Goal: Transaction & Acquisition: Download file/media

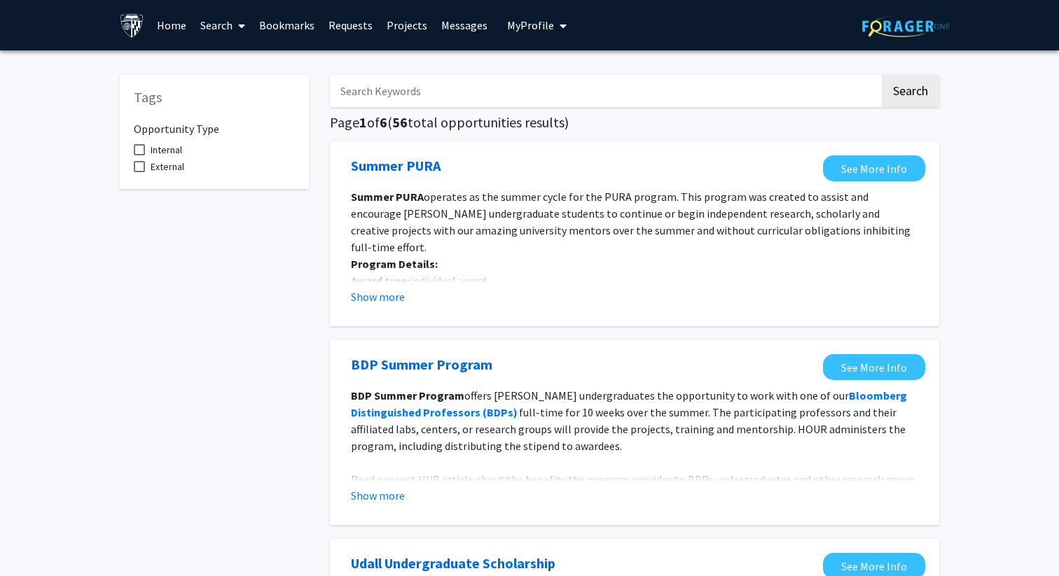
click at [547, 23] on span "My Profile" at bounding box center [530, 25] width 47 height 14
drag, startPoint x: 170, startPoint y: 24, endPoint x: 167, endPoint y: 38, distance: 14.4
click at [170, 25] on link "Home" at bounding box center [171, 25] width 43 height 49
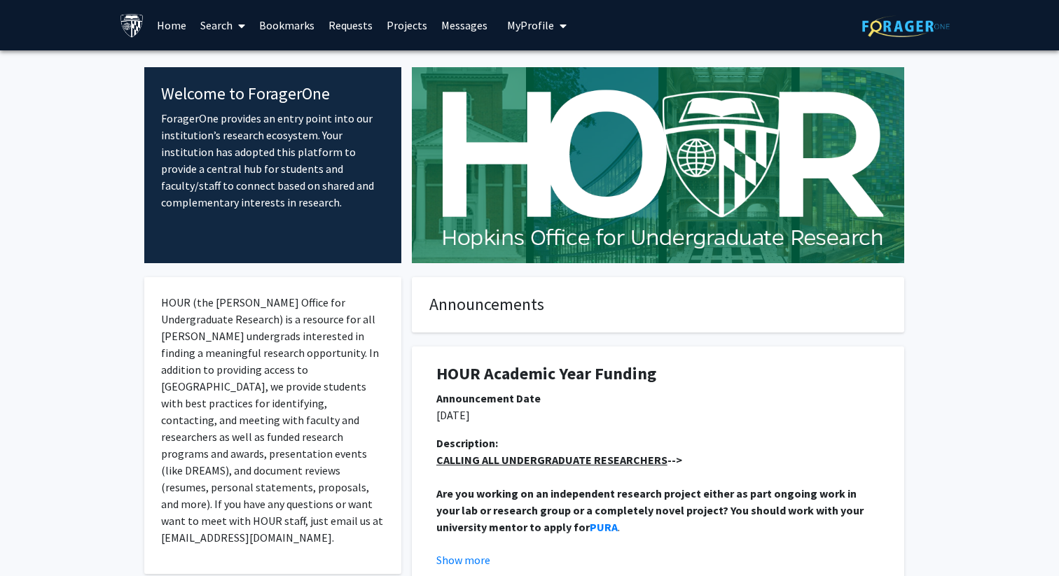
click at [239, 28] on icon at bounding box center [241, 25] width 7 height 11
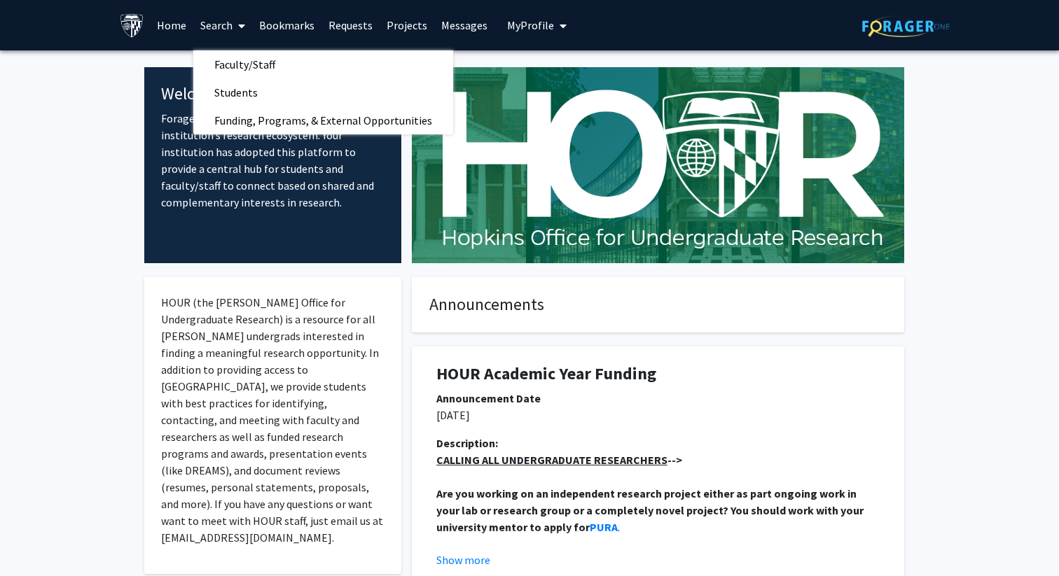
click at [389, 23] on link "Projects" at bounding box center [407, 25] width 55 height 49
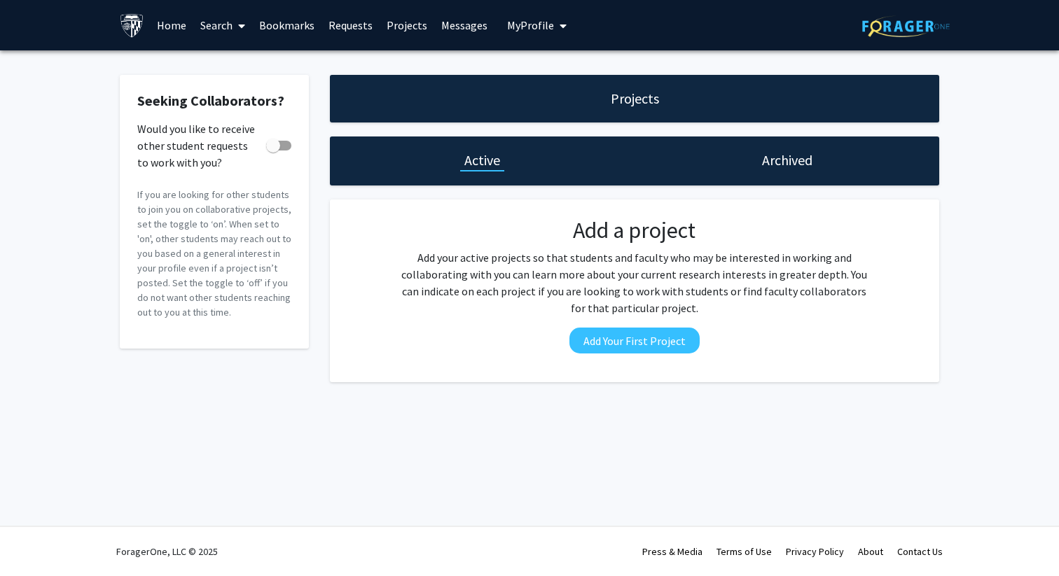
click at [560, 26] on icon "My profile dropdown to access profile and logout" at bounding box center [563, 25] width 7 height 11
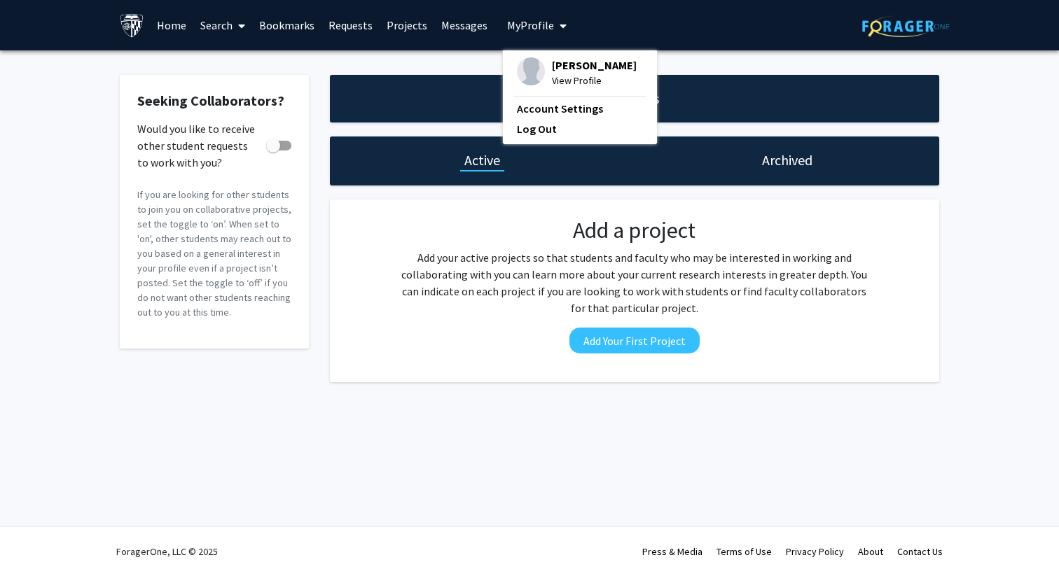
click at [560, 26] on icon "My profile dropdown to access profile and logout" at bounding box center [563, 25] width 7 height 11
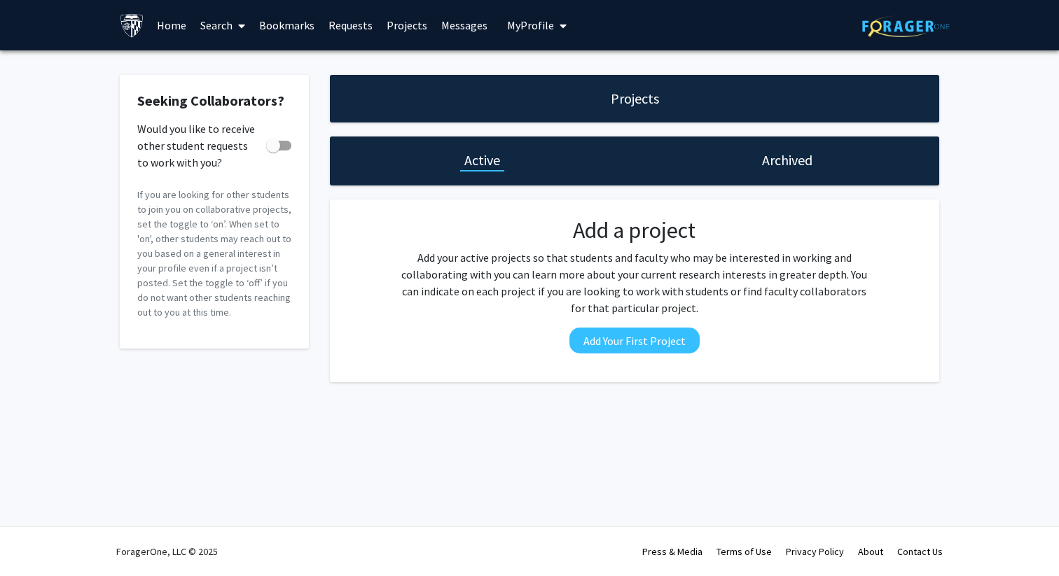
click at [455, 19] on link "Messages" at bounding box center [464, 25] width 60 height 49
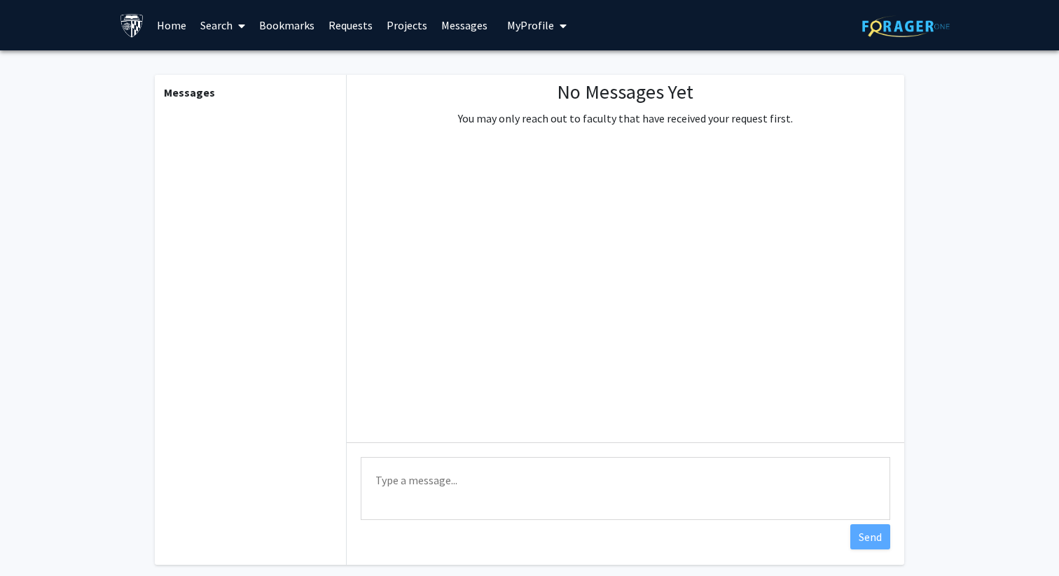
click at [348, 25] on link "Requests" at bounding box center [350, 25] width 58 height 49
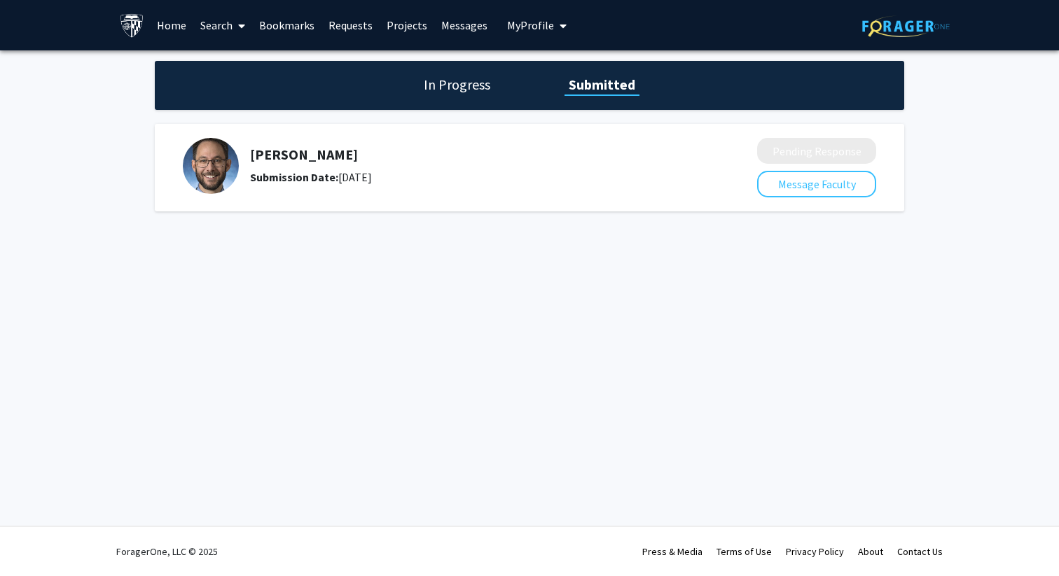
click at [221, 27] on link "Search" at bounding box center [222, 25] width 59 height 49
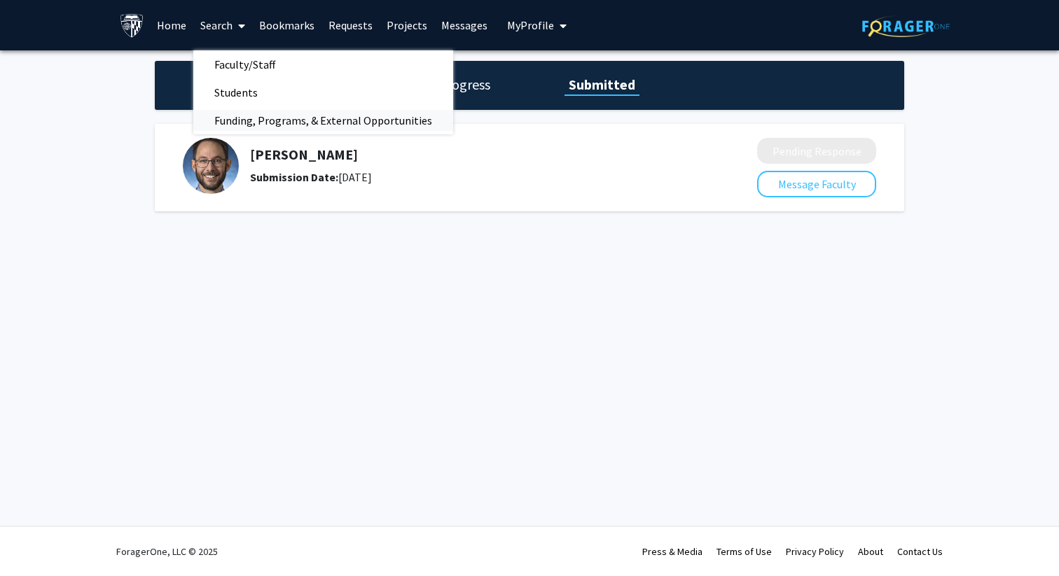
click at [289, 118] on span "Funding, Programs, & External Opportunities" at bounding box center [323, 120] width 260 height 28
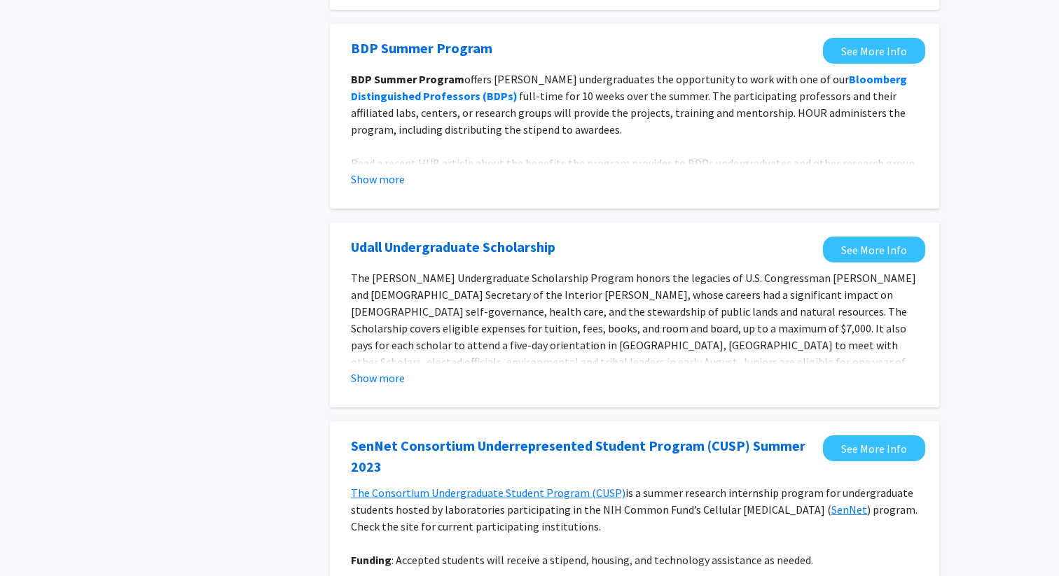
scroll to position [322, 0]
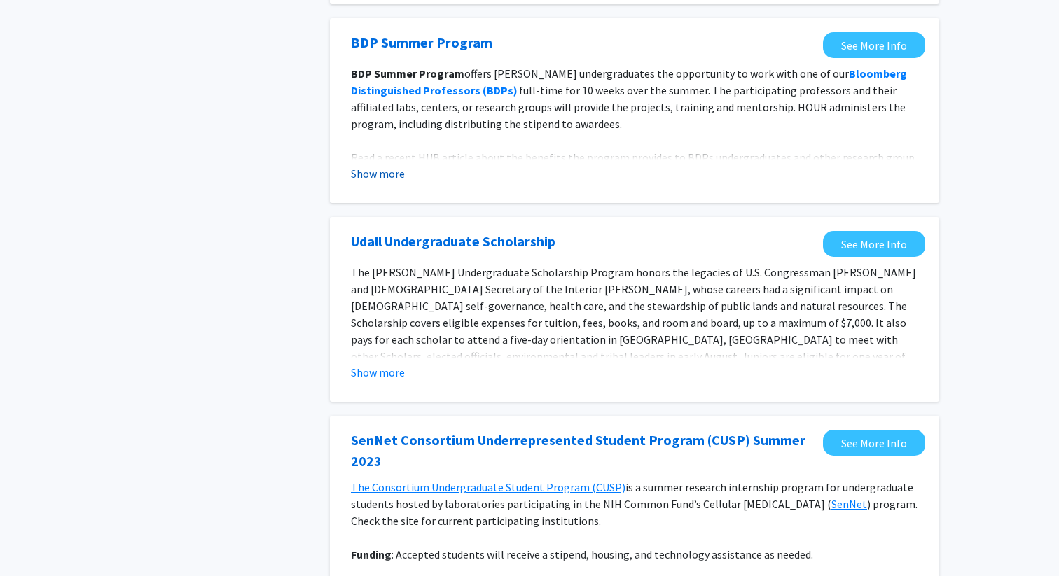
click at [396, 182] on button "Show more" at bounding box center [378, 173] width 54 height 17
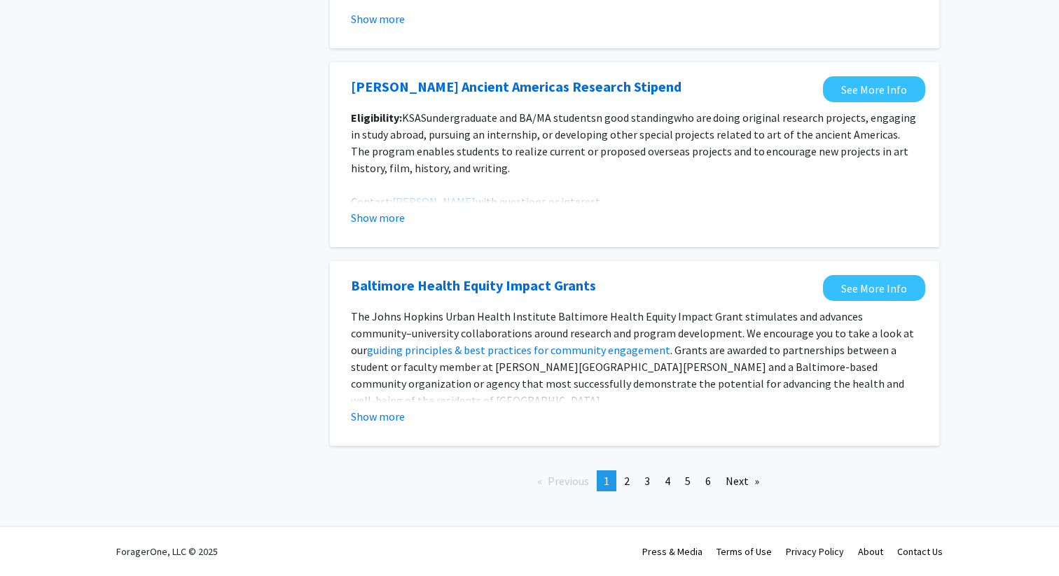
scroll to position [1918, 0]
click at [359, 415] on button "Show more" at bounding box center [378, 416] width 54 height 17
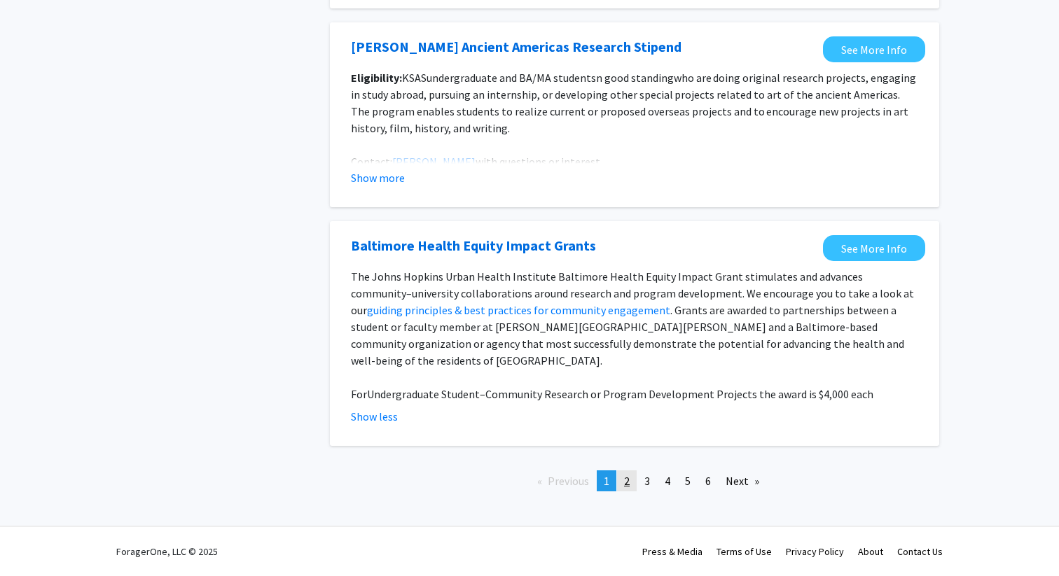
click at [624, 488] on span "2" at bounding box center [627, 481] width 6 height 14
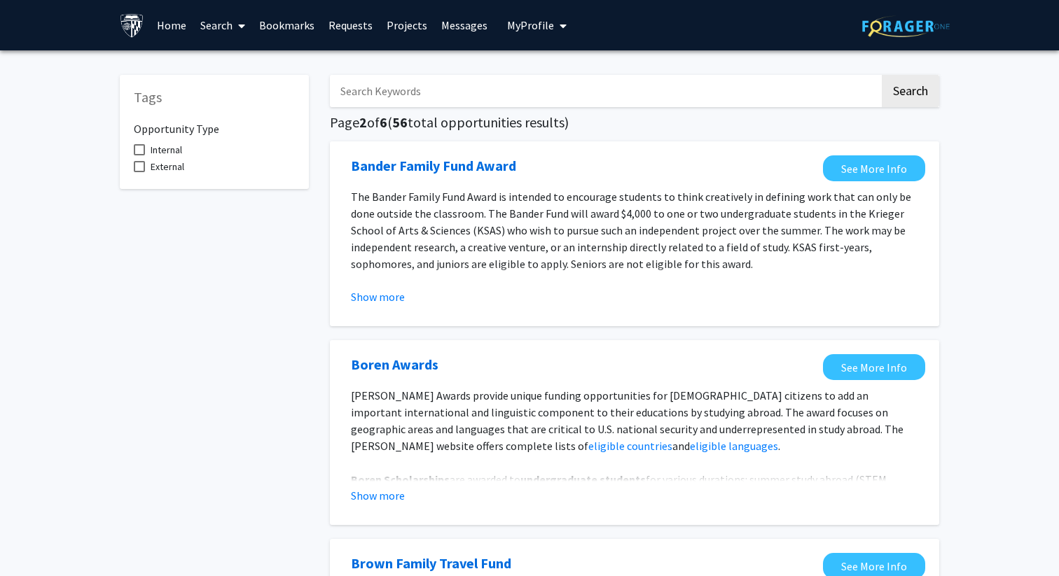
click at [440, 90] on input "Search Keywords" at bounding box center [605, 91] width 550 height 32
click at [882, 75] on button "Search" at bounding box center [910, 91] width 57 height 32
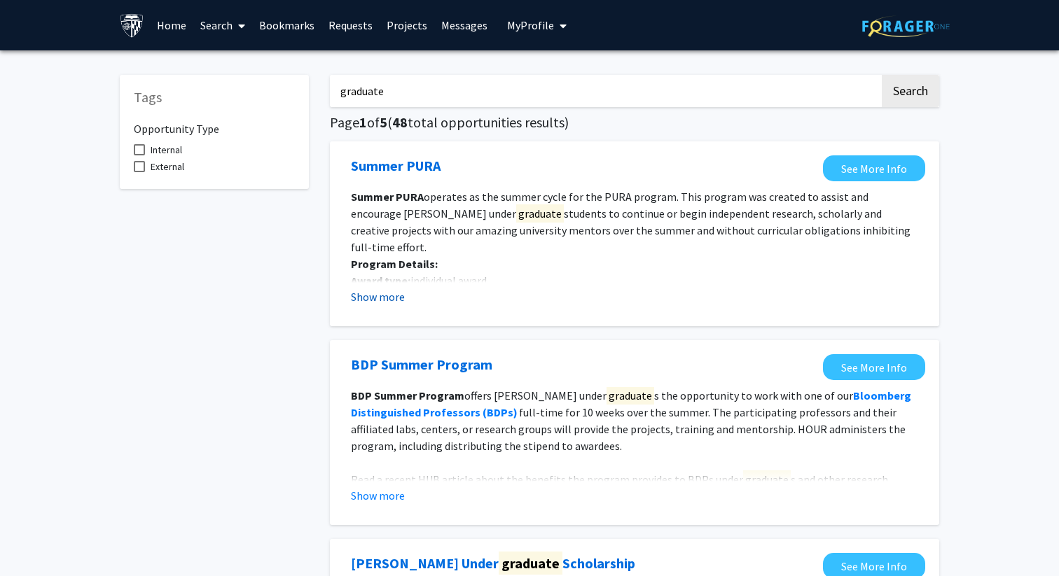
click at [364, 303] on button "Show more" at bounding box center [378, 297] width 54 height 17
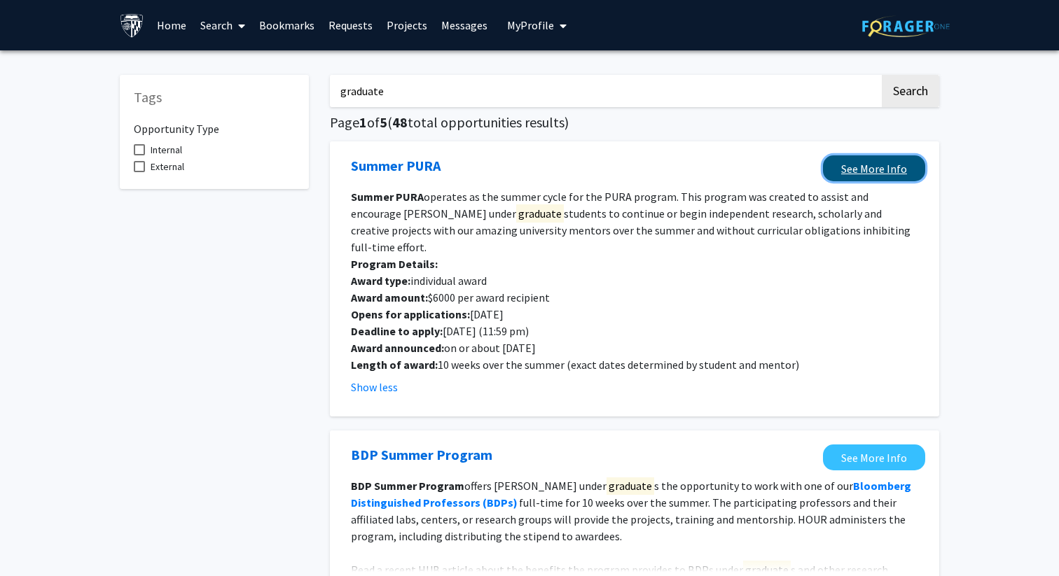
click at [864, 177] on link "See More Info" at bounding box center [874, 168] width 102 height 26
click at [397, 95] on input "graduate" at bounding box center [605, 91] width 550 height 32
type input "graduate student"
click at [882, 75] on button "Search" at bounding box center [910, 91] width 57 height 32
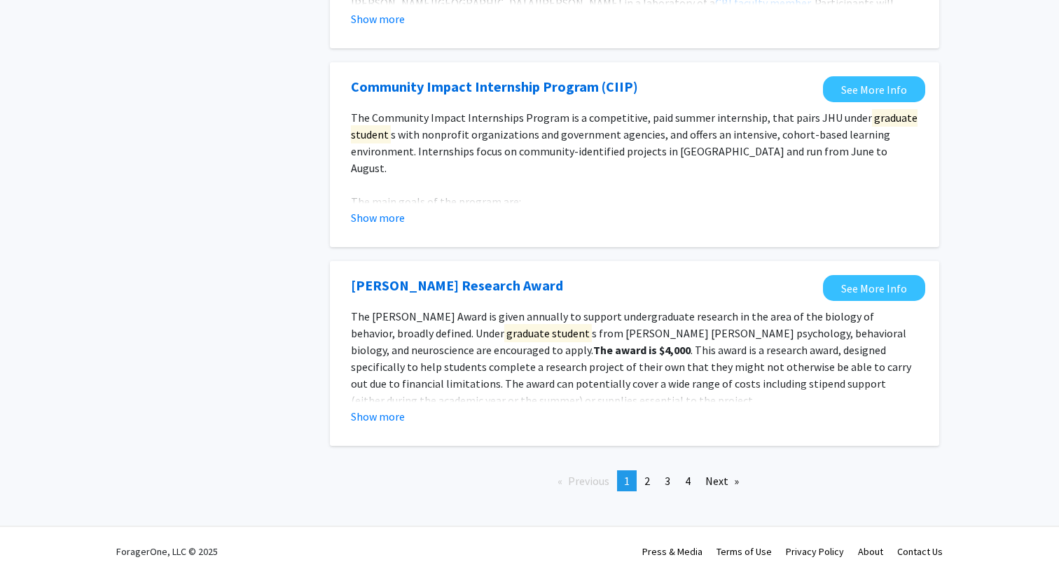
scroll to position [1773, 0]
click at [659, 476] on link "page 3" at bounding box center [668, 481] width 20 height 21
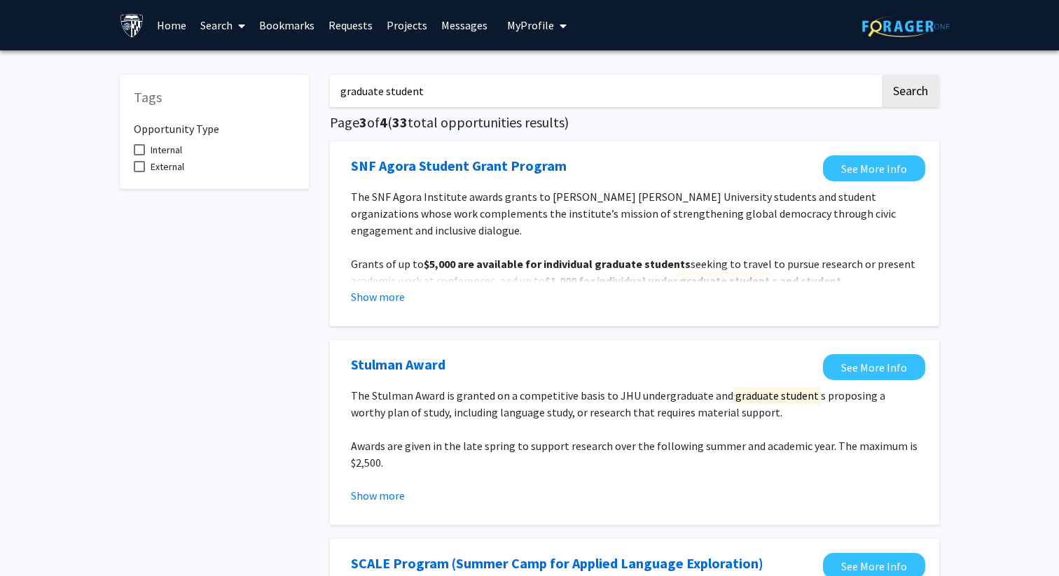
click at [161, 25] on link "Home" at bounding box center [171, 25] width 43 height 49
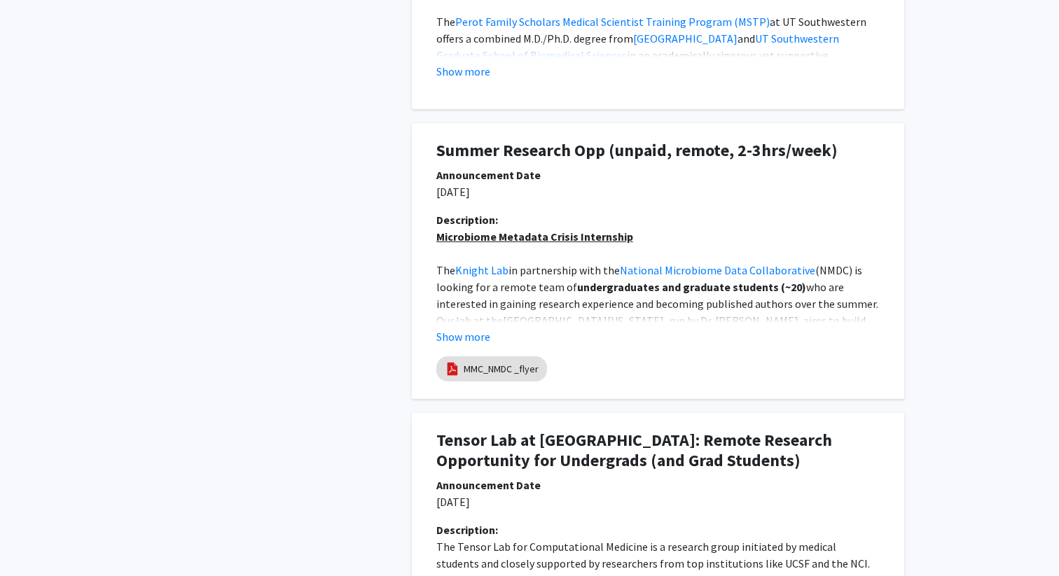
scroll to position [988, 0]
click at [469, 375] on link "MMC_NMDC _flyer" at bounding box center [501, 368] width 75 height 15
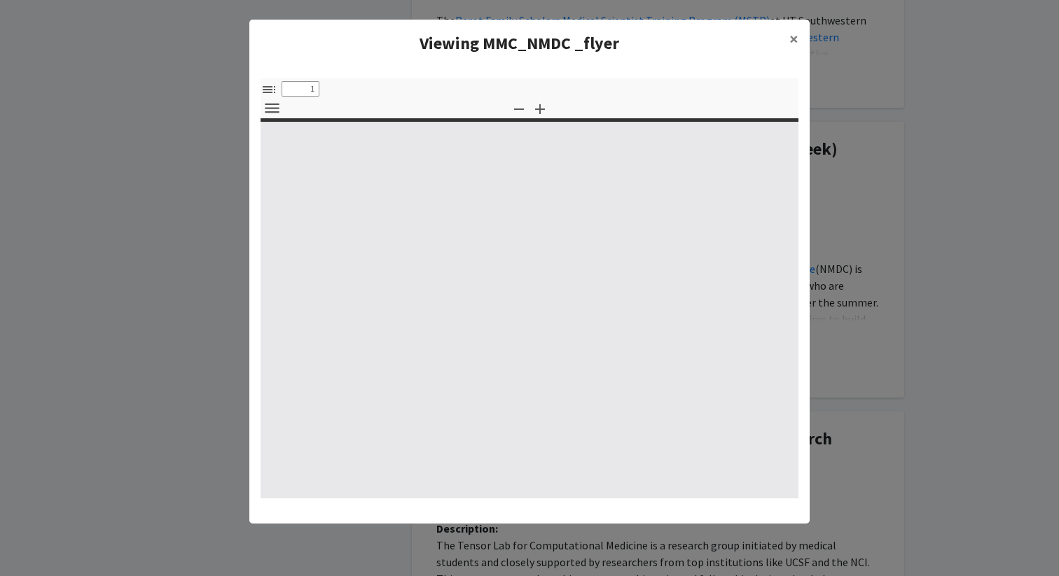
select select "custom"
type input "0"
select select "custom"
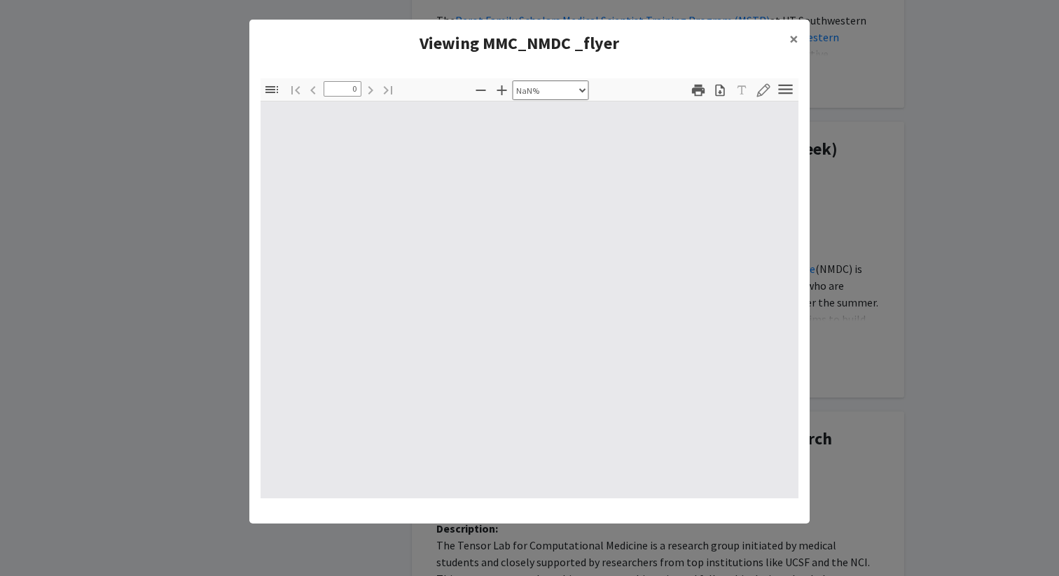
type input "1"
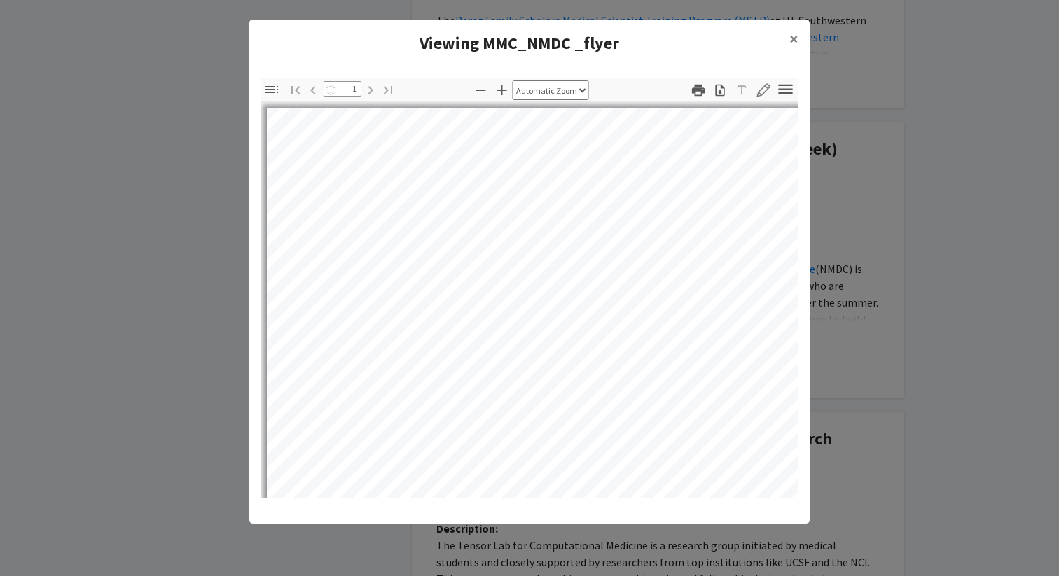
select select "auto"
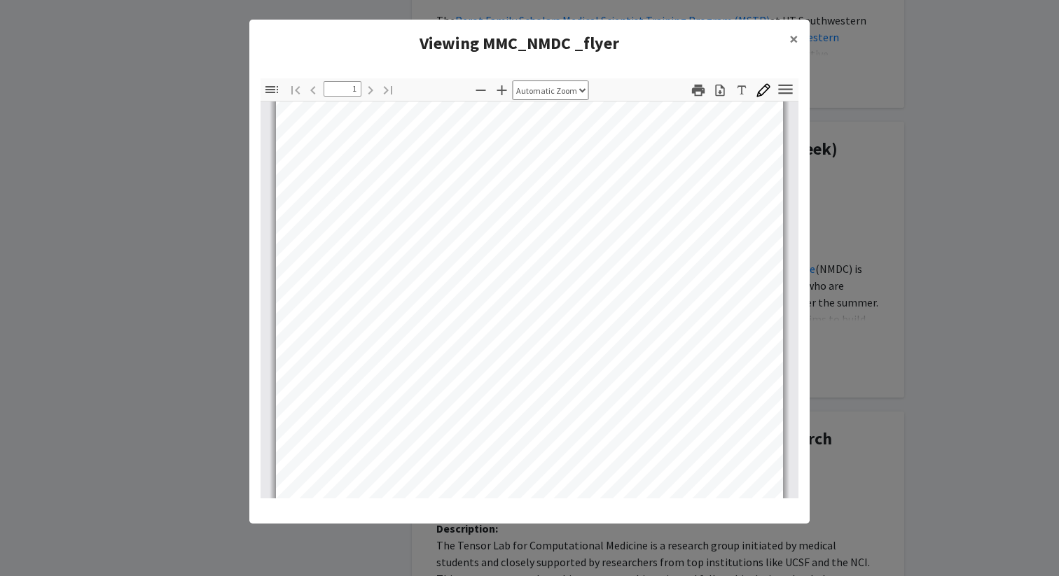
scroll to position [272, 0]
click at [718, 96] on icon "button" at bounding box center [719, 90] width 9 height 12
